Goal: Information Seeking & Learning: Learn about a topic

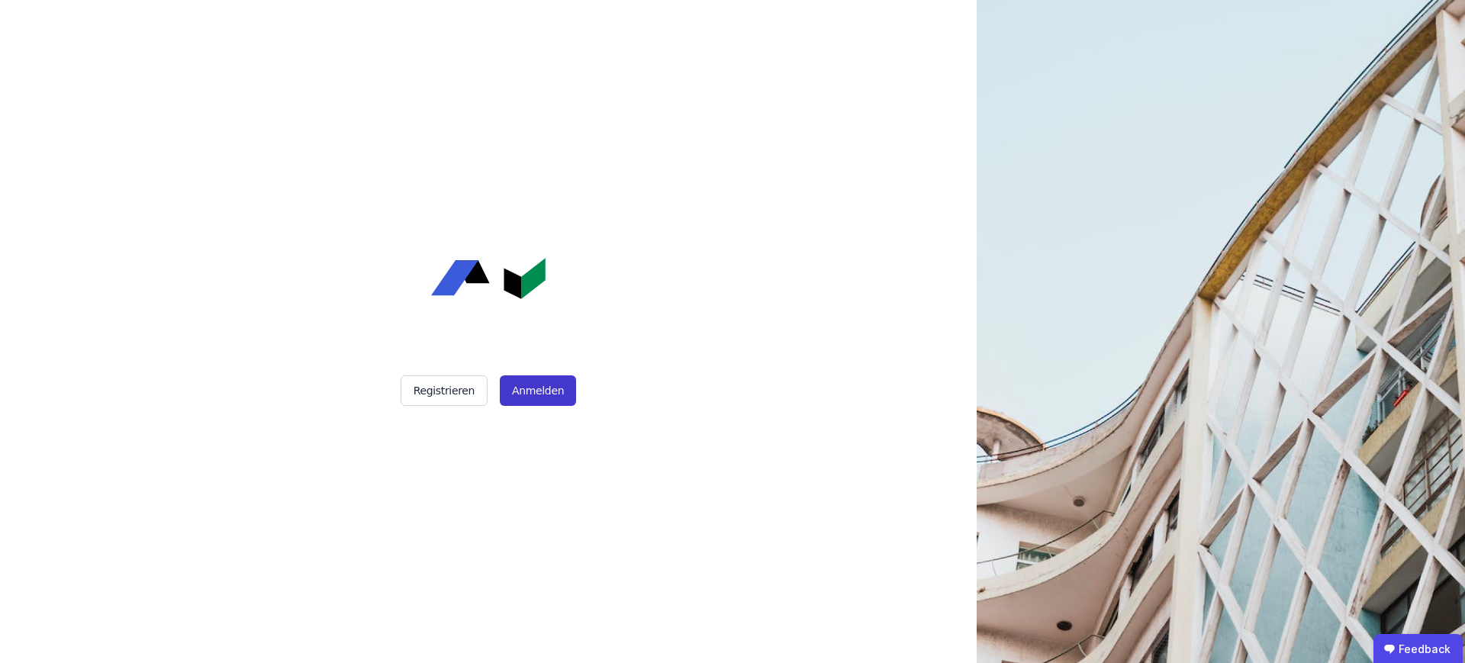
click at [526, 382] on button "Anmelden" at bounding box center [538, 390] width 76 height 31
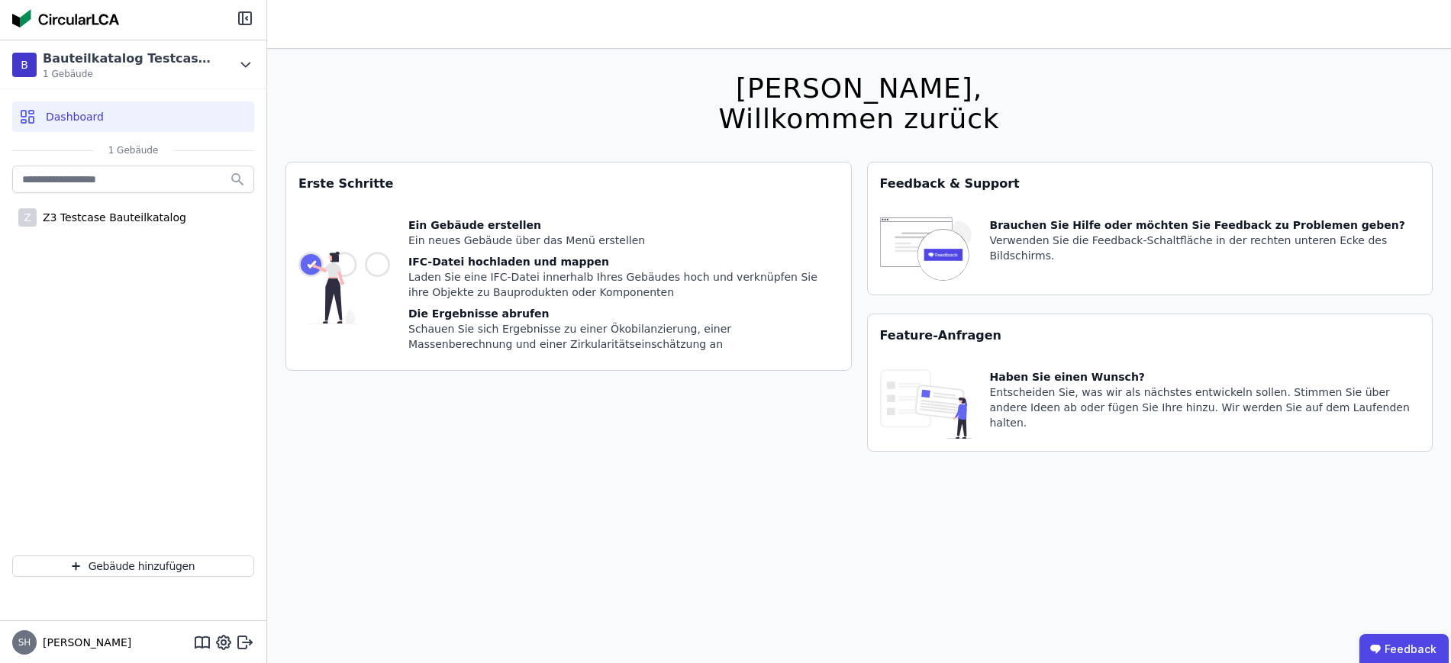
click at [935, 330] on div "Feature-Anfragen" at bounding box center [1150, 335] width 565 height 43
click at [1035, 384] on div "Haben Sie einen Wunsch? Entscheiden Sie, was wir als nächstes entwickeln sollen…" at bounding box center [1205, 403] width 430 height 69
click at [1025, 427] on div "Haben Sie einen Wunsch? Entscheiden Sie, was wir als nächstes entwickeln sollen…" at bounding box center [1205, 403] width 430 height 69
click at [1259, 416] on div "Haben Sie einen Wunsch? Entscheiden Sie, was wir als nächstes entwickeln sollen…" at bounding box center [1205, 403] width 430 height 69
click at [1114, 188] on div "Feedback & Support" at bounding box center [1150, 184] width 565 height 43
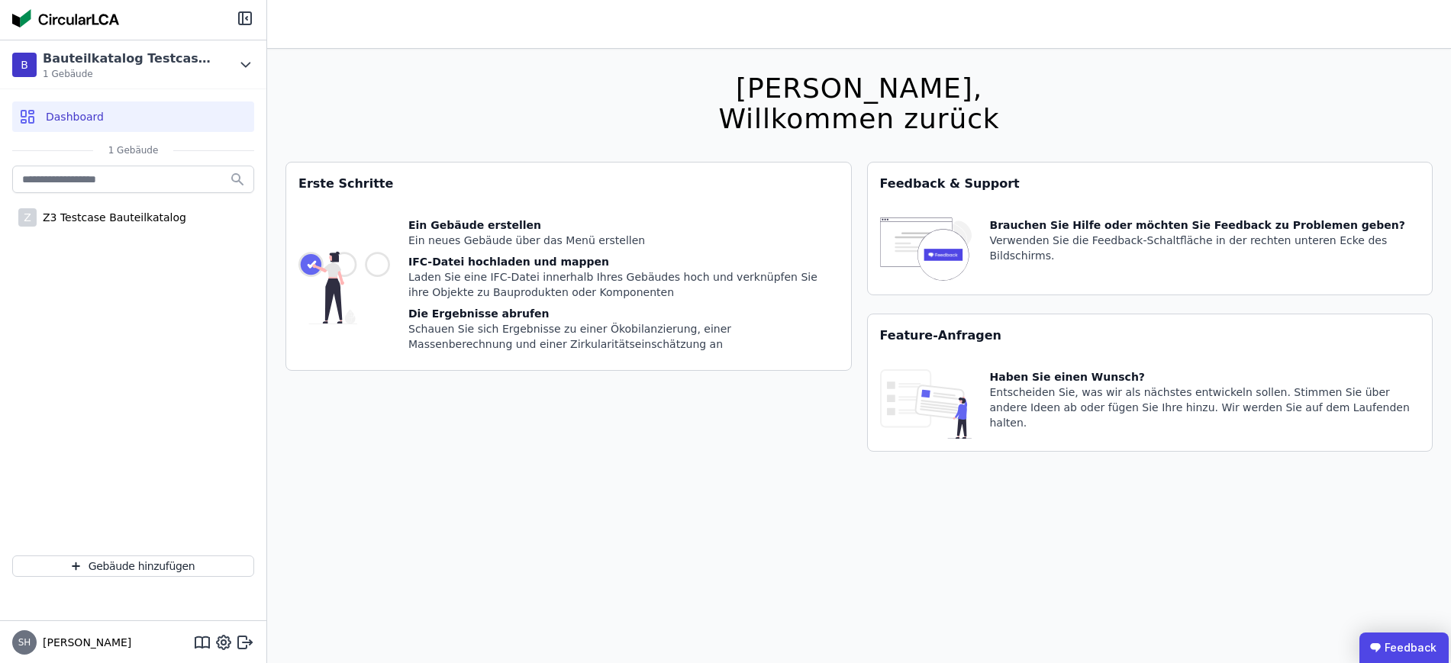
click at [1387, 650] on ubdiv "Feedback" at bounding box center [1403, 648] width 89 height 31
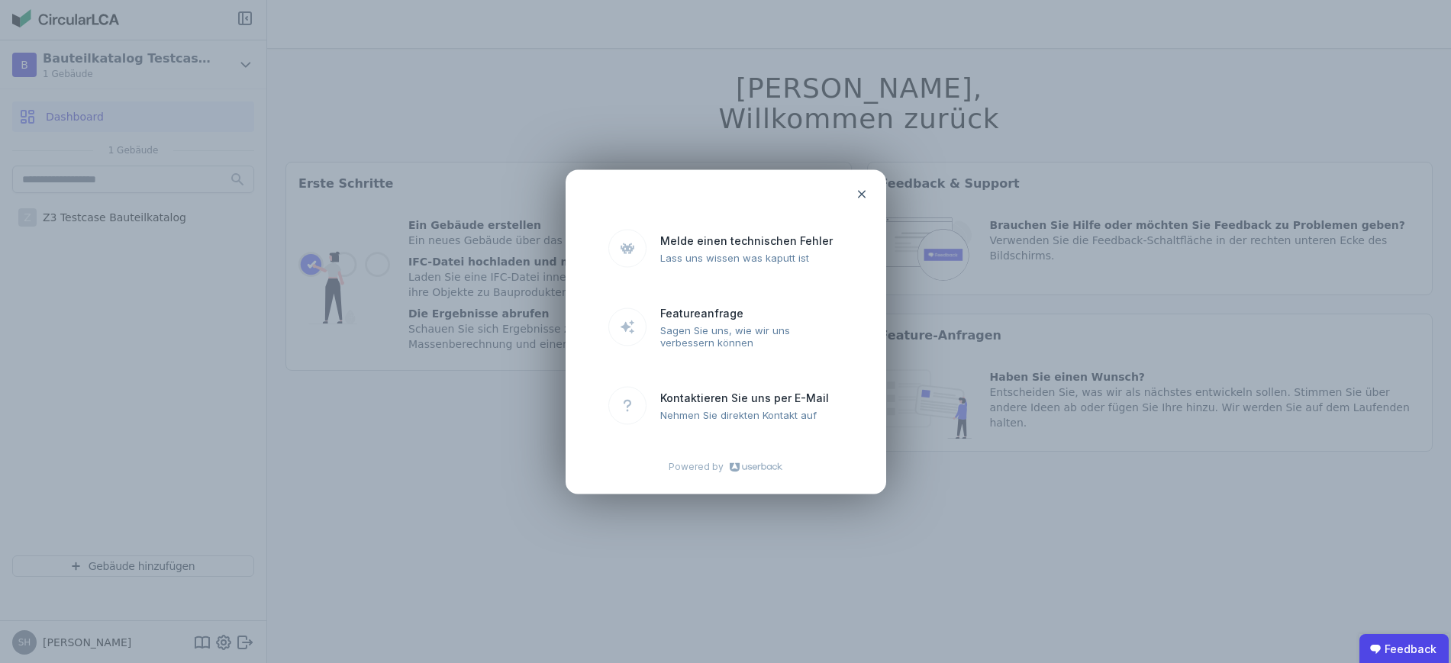
click at [865, 185] on uclosel at bounding box center [861, 194] width 31 height 31
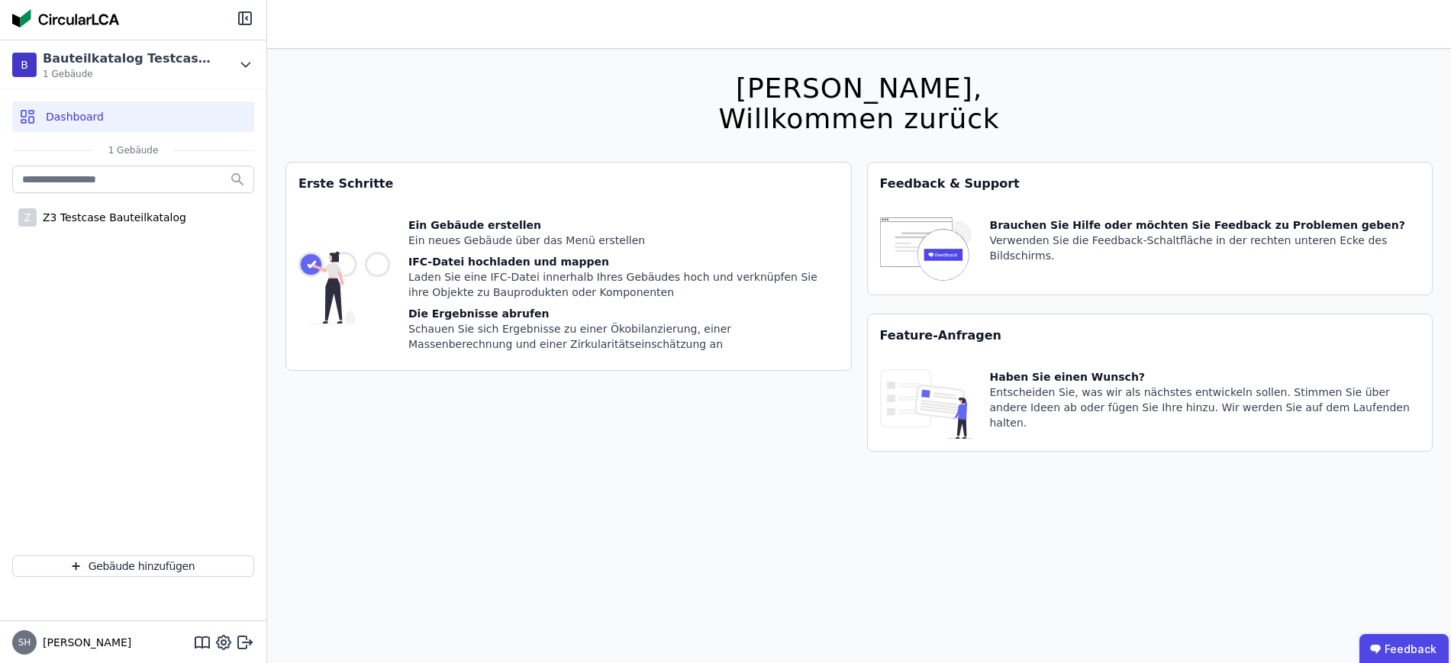
click at [53, 233] on div "Z Z3 Testcase Bauteilkatalog" at bounding box center [133, 199] width 242 height 72
click at [61, 225] on div "Z Z3 Testcase Bauteilkatalog" at bounding box center [133, 217] width 242 height 31
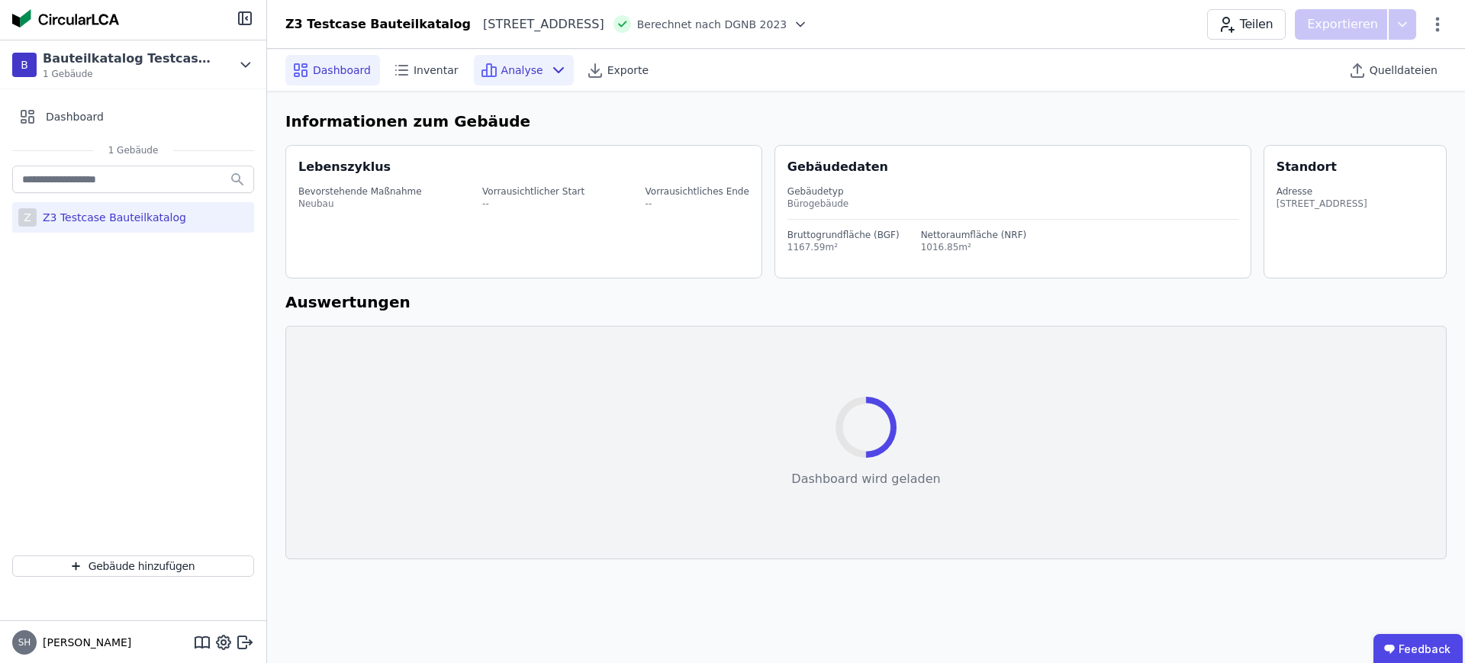
click at [509, 58] on div "Analyse" at bounding box center [524, 70] width 100 height 31
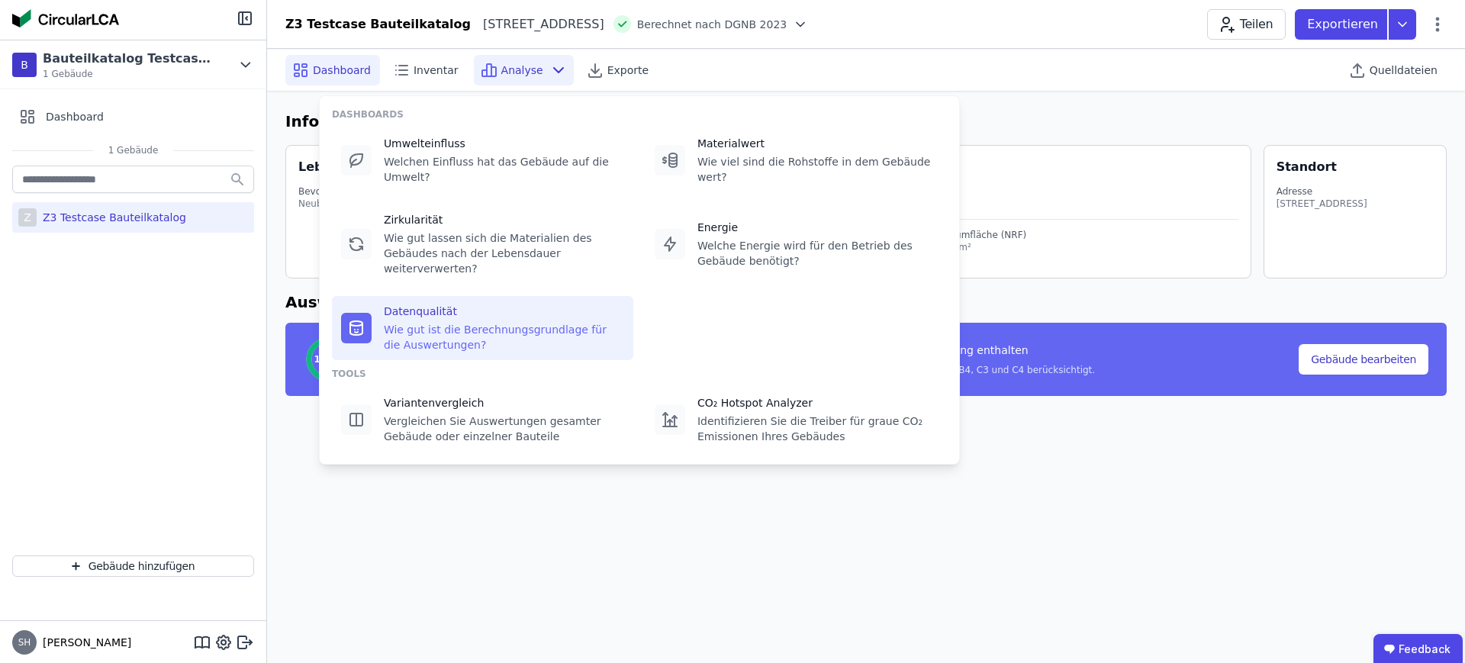
select select "*"
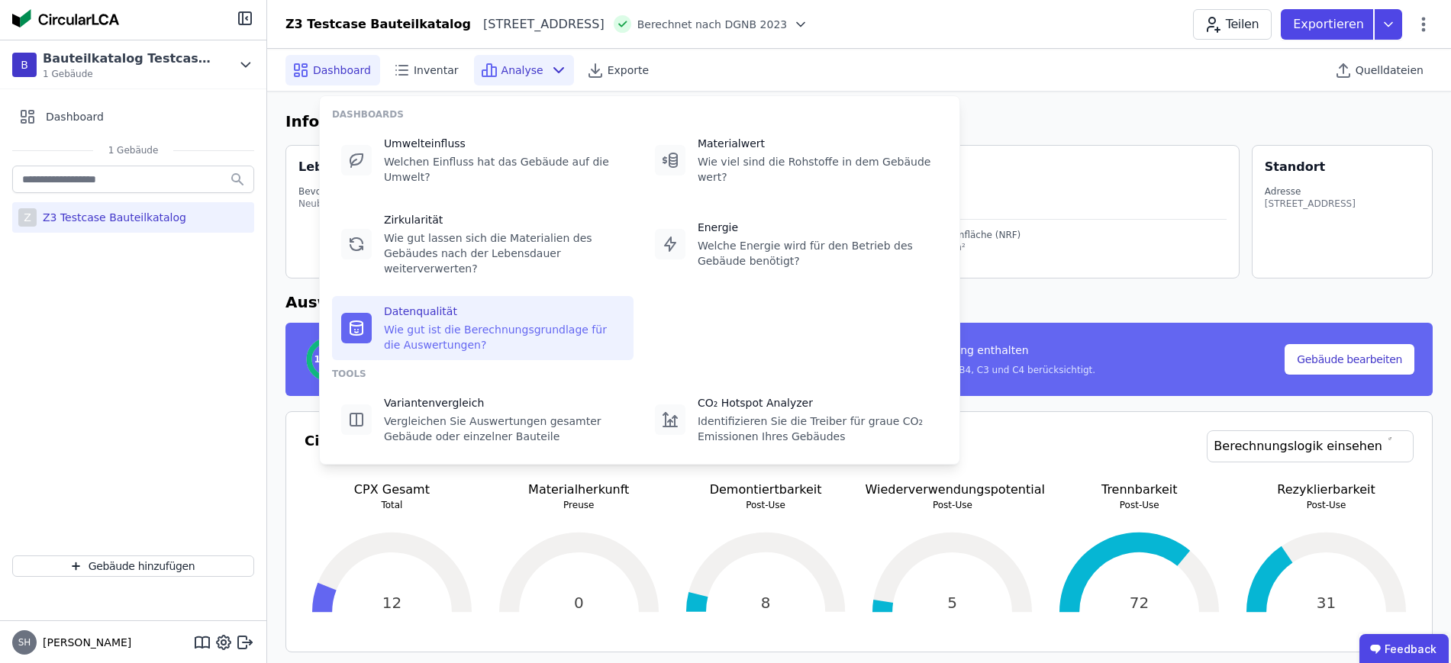
click at [529, 304] on div "Datenqualität Wie gut ist die Berechnungsgrundlage für die Auswertungen?" at bounding box center [504, 328] width 240 height 49
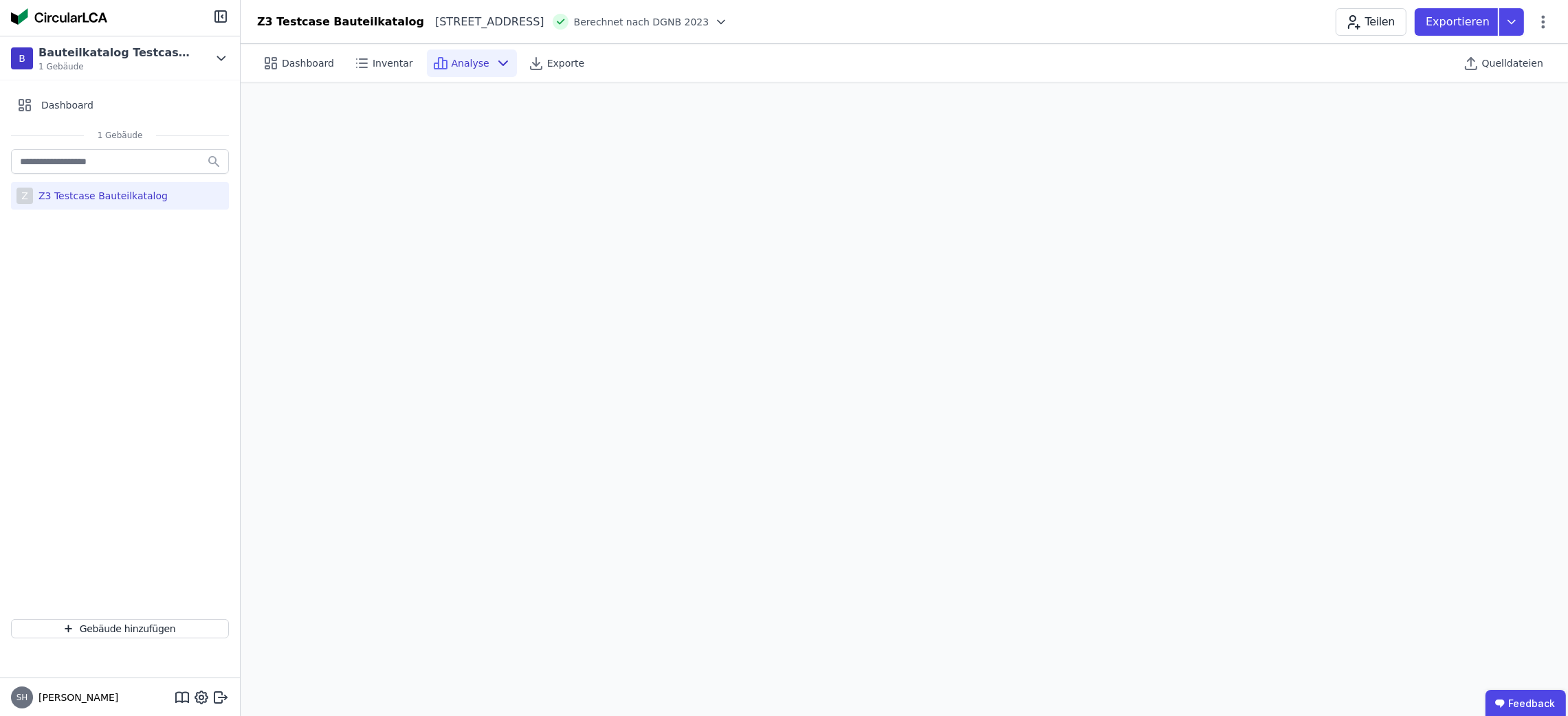
click at [715, 18] on icon at bounding box center [721, 22] width 14 height 14
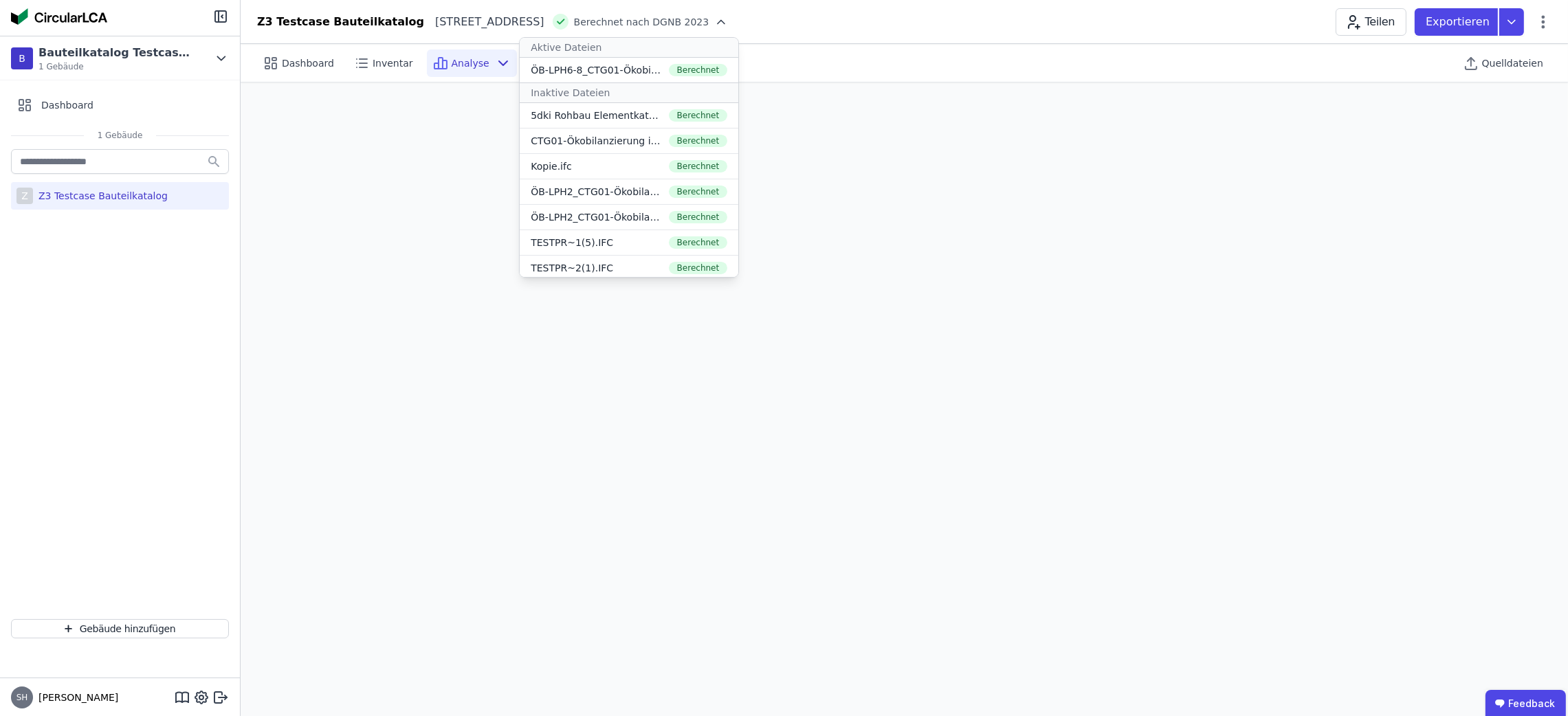
click at [855, 64] on div "Dashboard Inventar Analyse Exporte Quelldateien" at bounding box center [903, 63] width 1294 height 38
